Goal: Task Accomplishment & Management: Complete application form

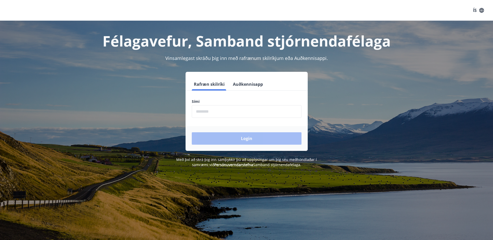
click at [246, 111] on input "phone" at bounding box center [247, 111] width 110 height 13
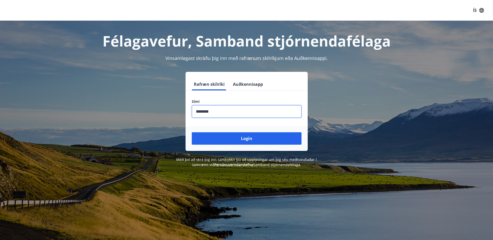
type input "********"
click at [192, 133] on button "Login" at bounding box center [247, 139] width 110 height 12
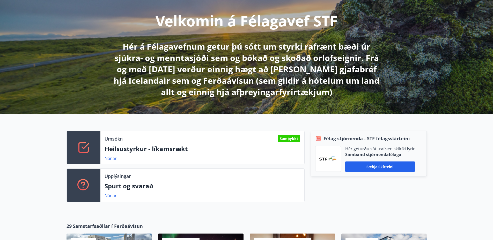
scroll to position [60, 0]
click at [109, 159] on link "Nánar" at bounding box center [111, 159] width 12 height 6
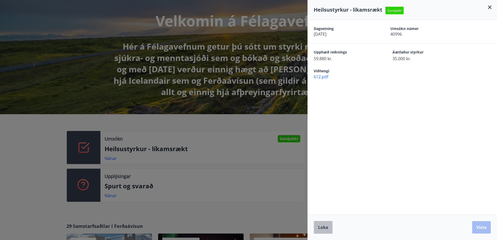
click at [325, 227] on span "Loka" at bounding box center [323, 228] width 10 height 6
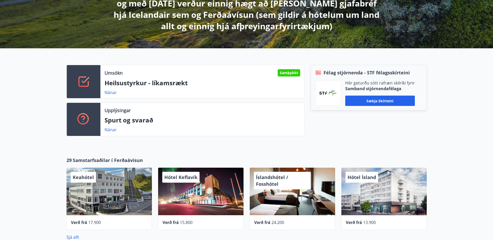
scroll to position [0, 0]
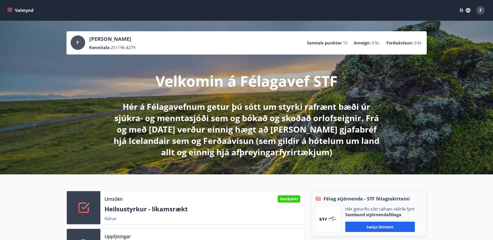
click at [7, 7] on button "Valmynd" at bounding box center [20, 10] width 29 height 9
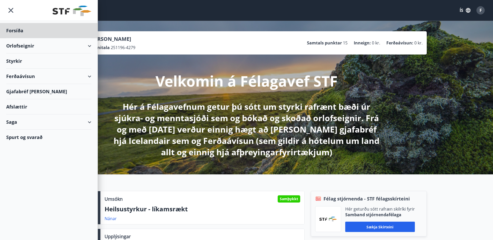
click at [26, 38] on div "Styrkir" at bounding box center [48, 30] width 85 height 15
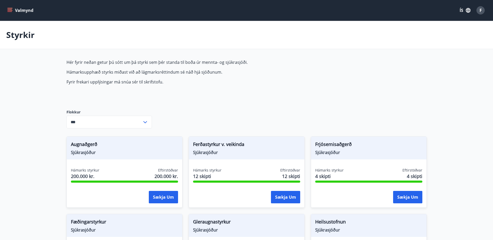
type input "***"
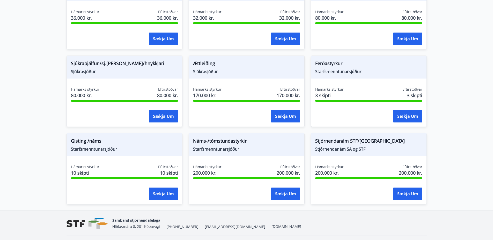
scroll to position [390, 0]
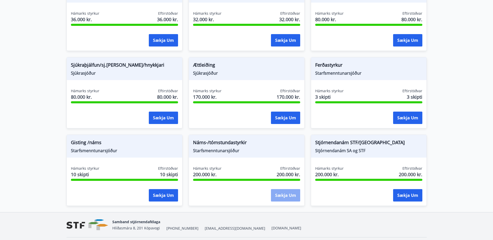
click at [279, 197] on button "Sækja um" at bounding box center [285, 195] width 29 height 12
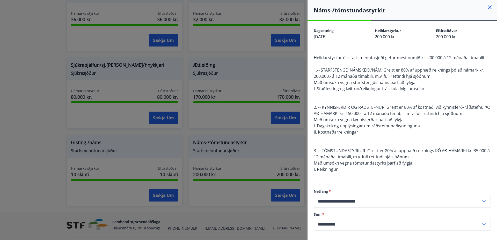
click at [92, 147] on div at bounding box center [248, 120] width 497 height 240
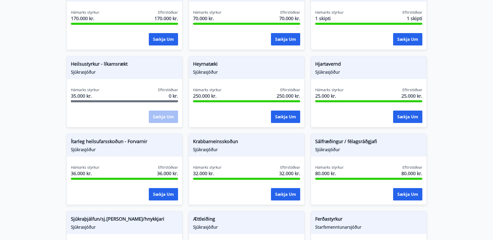
scroll to position [236, 0]
click at [403, 193] on button "Sækja um" at bounding box center [407, 195] width 29 height 12
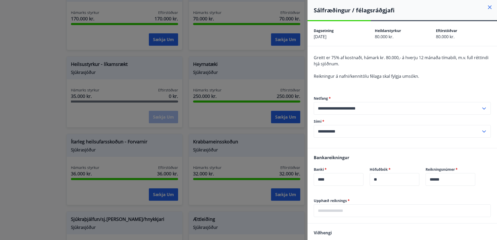
click at [12, 109] on div at bounding box center [248, 120] width 497 height 240
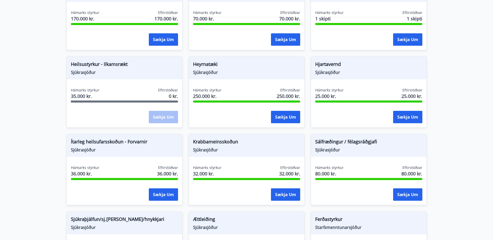
click at [152, 115] on div "Sækja um" at bounding box center [163, 117] width 29 height 13
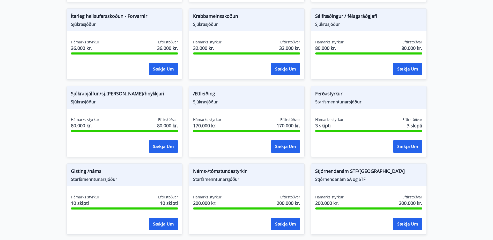
scroll to position [406, 0]
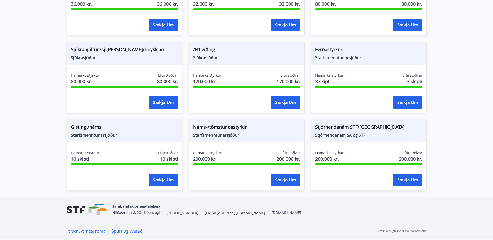
click at [162, 97] on button "Sækja um" at bounding box center [163, 102] width 29 height 12
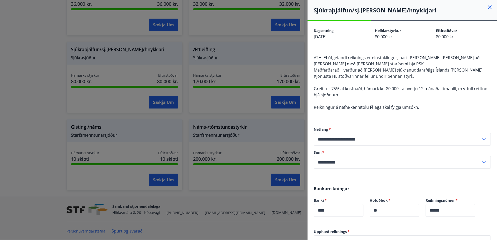
click at [38, 122] on div at bounding box center [248, 120] width 497 height 240
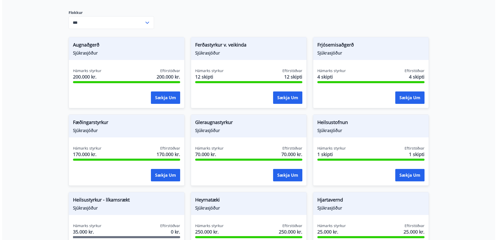
scroll to position [99, 0]
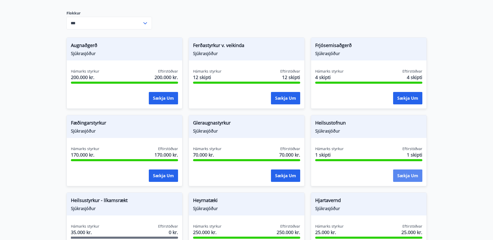
click at [410, 179] on button "Sækja um" at bounding box center [407, 176] width 29 height 12
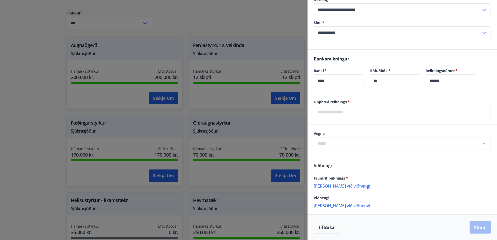
scroll to position [0, 0]
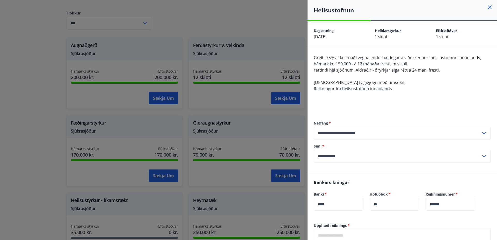
click at [329, 9] on h4 "Heilsustofnun" at bounding box center [405, 10] width 183 height 8
click at [401, 107] on div "Greitt 75% af kostnaði vegna endurhæfingar á viðurkenndri heilsustofnun innanla…" at bounding box center [402, 83] width 177 height 56
drag, startPoint x: 356, startPoint y: 58, endPoint x: 380, endPoint y: 58, distance: 23.6
click at [380, 58] on span "Greitt 75% af kostnaði vegna endurhæfingar á viðurkenndri heilsustofnun innanla…" at bounding box center [397, 61] width 167 height 12
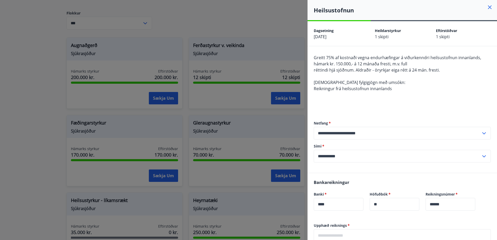
click at [384, 58] on span "Greitt 75% af kostnaði vegna endurhæfingar á viðurkenndri heilsustofnun innanla…" at bounding box center [397, 61] width 167 height 12
copy span "endurhæfingar"
click at [234, 91] on div at bounding box center [248, 120] width 497 height 240
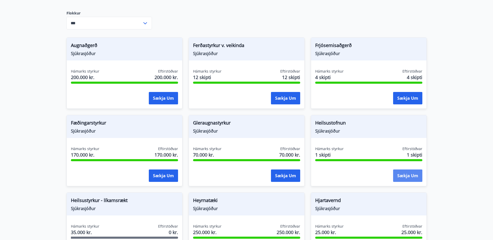
click at [400, 176] on button "Sækja um" at bounding box center [407, 176] width 29 height 12
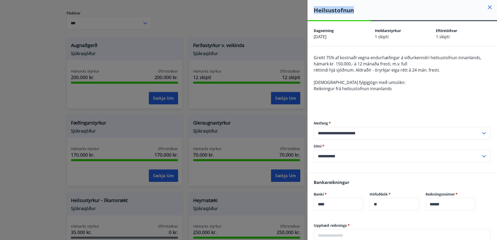
click at [400, 176] on div "**********" at bounding box center [248, 120] width 497 height 240
click at [356, 99] on div "Greitt 75% af kostnaði vegna endurhæfingar á viðurkenndri heilsustofnun innanla…" at bounding box center [402, 83] width 177 height 56
click at [223, 67] on div at bounding box center [248, 120] width 497 height 240
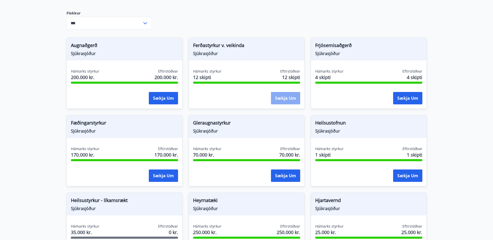
click at [275, 96] on button "Sækja um" at bounding box center [285, 98] width 29 height 12
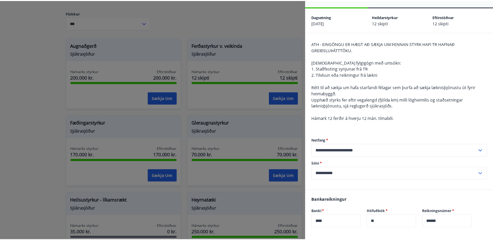
scroll to position [14, 0]
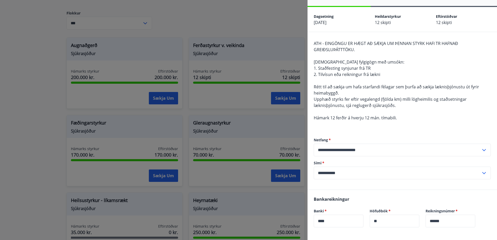
click at [265, 121] on div at bounding box center [248, 120] width 497 height 240
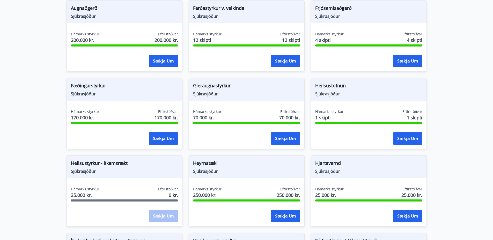
scroll to position [136, 0]
